Goal: Information Seeking & Learning: Learn about a topic

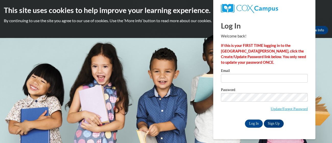
type input "[EMAIL_ADDRESS][DOMAIN_NAME]"
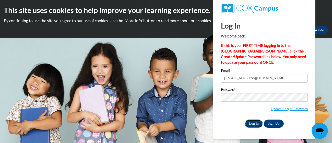
click at [254, 124] on input "Log In" at bounding box center [254, 124] width 18 height 8
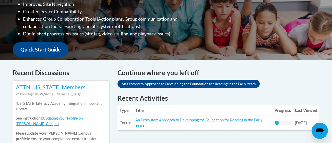
scroll to position [168, 0]
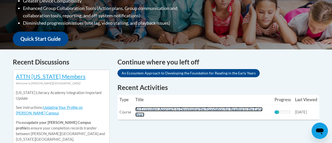
click at [225, 111] on link "An Ecosystem Approach to Developing the Foundation for Reading in the Early Yea…" at bounding box center [198, 112] width 127 height 10
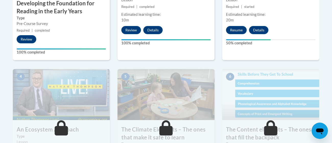
scroll to position [266, 0]
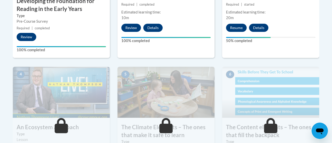
drag, startPoint x: 0, startPoint y: 0, endPoint x: 332, endPoint y: 86, distance: 342.5
click at [238, 29] on button "Resume" at bounding box center [236, 28] width 21 height 8
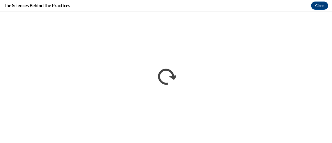
scroll to position [0, 0]
